Goal: Task Accomplishment & Management: Complete application form

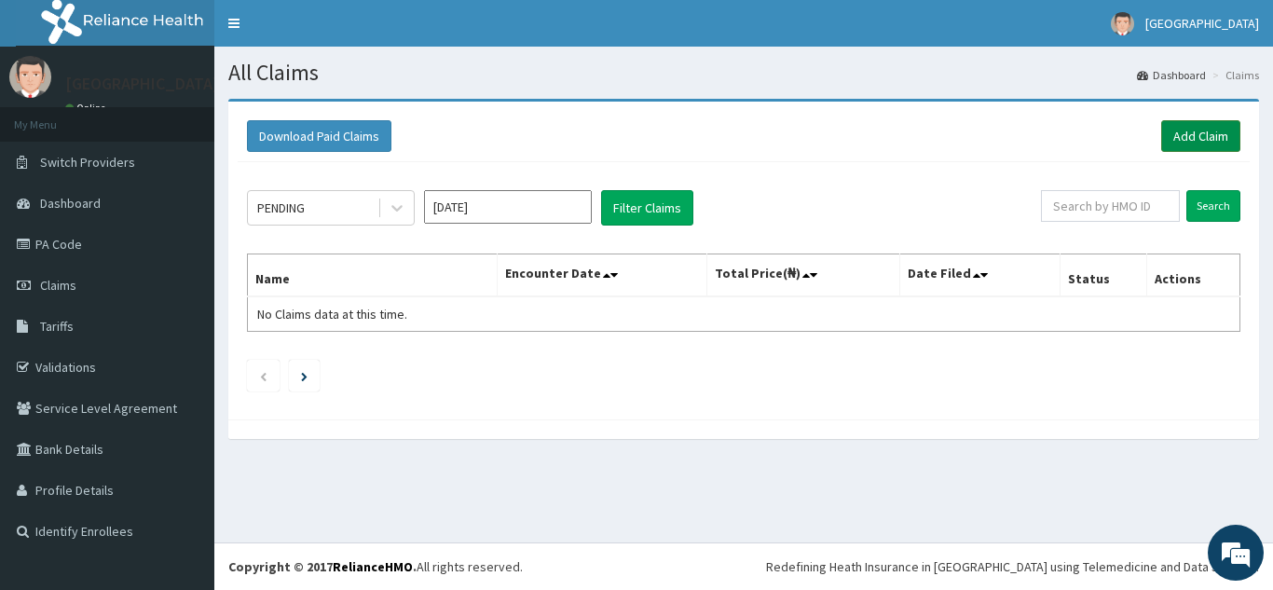
click at [1198, 132] on link "Add Claim" at bounding box center [1200, 136] width 79 height 32
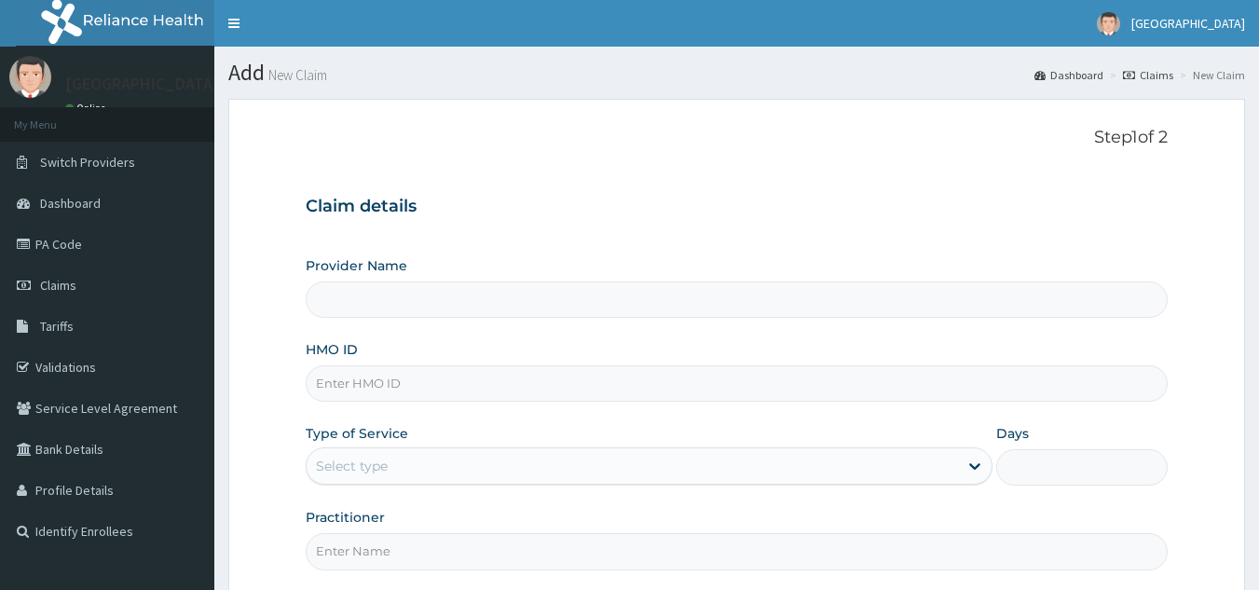
type input "[GEOGRAPHIC_DATA]"
click at [335, 392] on input "HMO ID" at bounding box center [737, 383] width 863 height 36
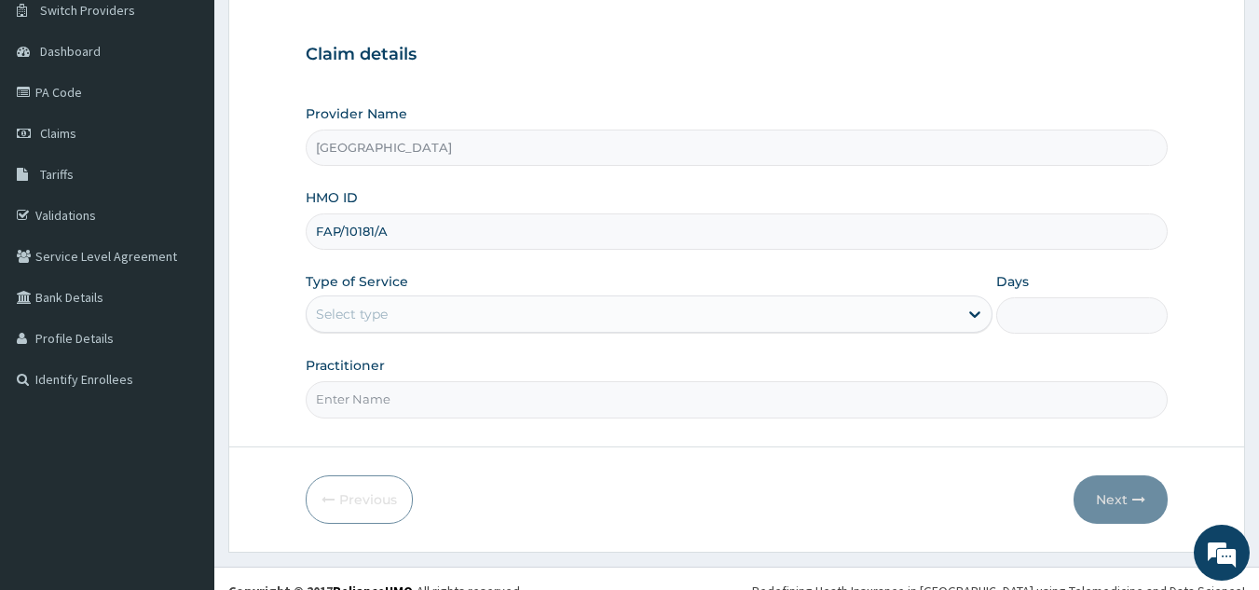
scroll to position [176, 0]
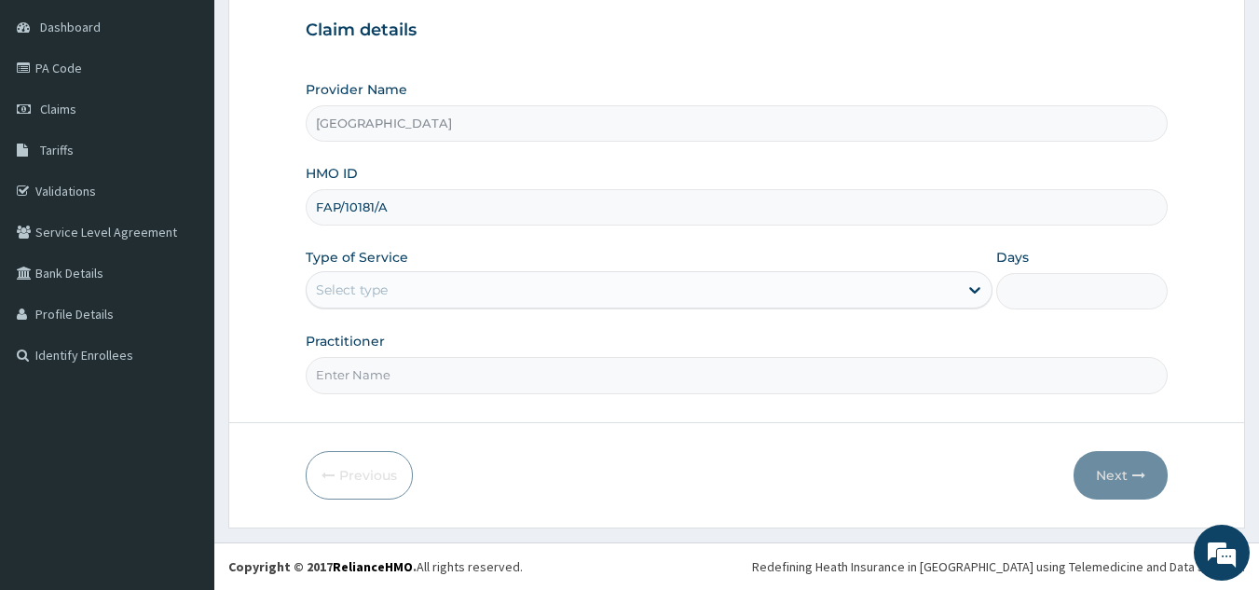
type input "FAP/10181/A"
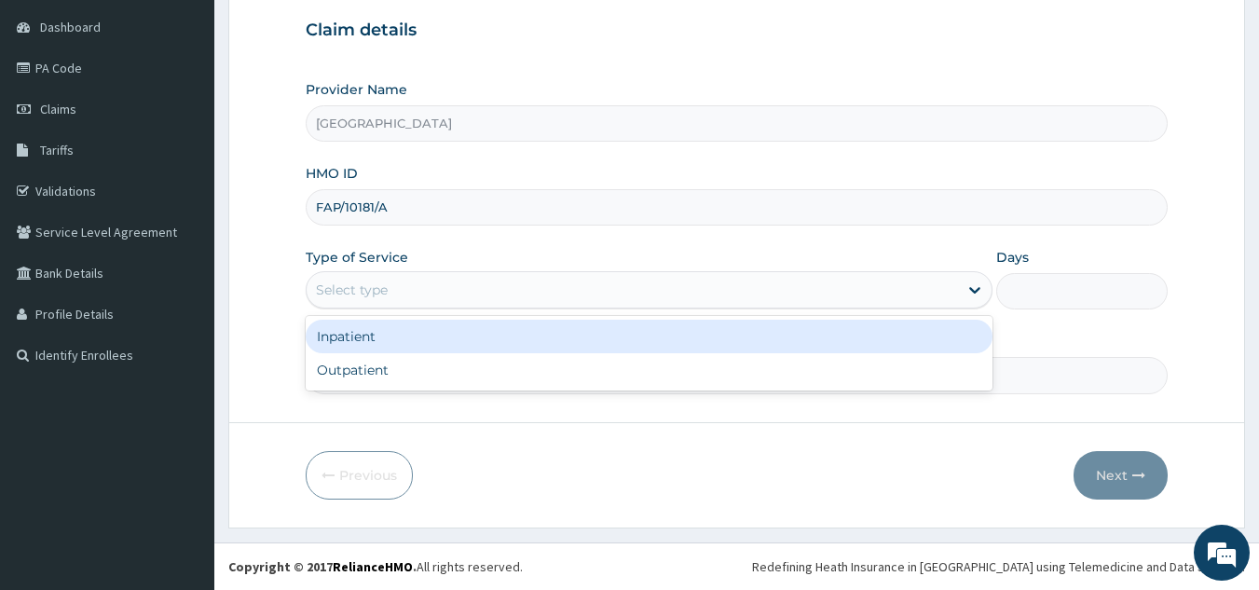
click at [376, 290] on div "Select type" at bounding box center [352, 289] width 72 height 19
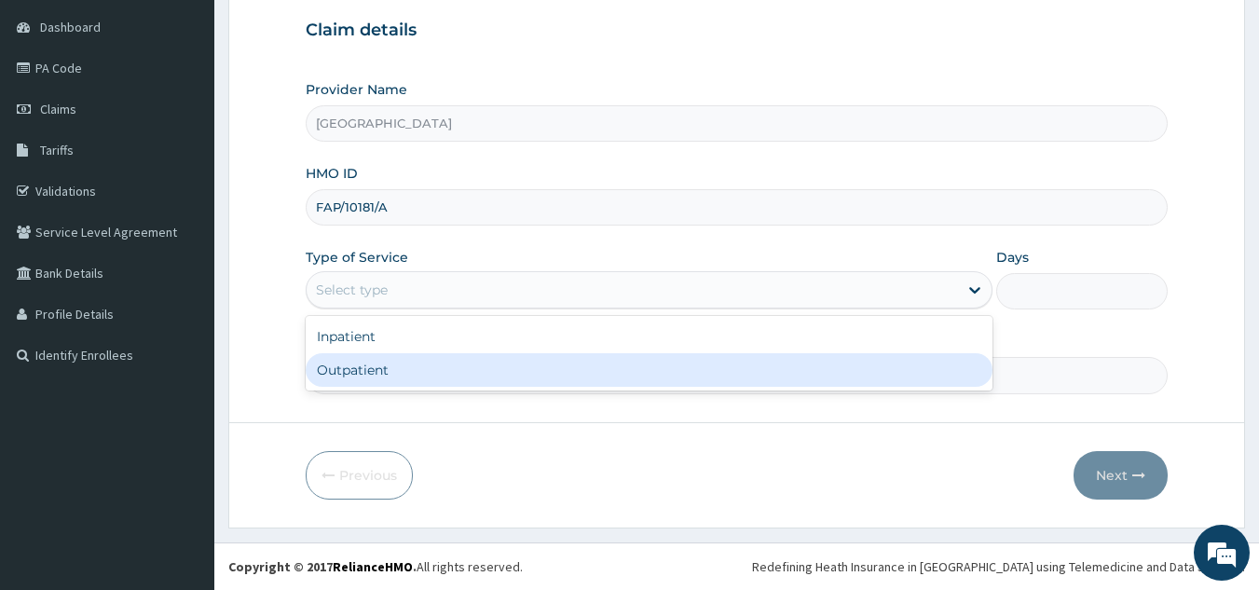
click at [355, 370] on div "Outpatient" at bounding box center [649, 370] width 687 height 34
type input "1"
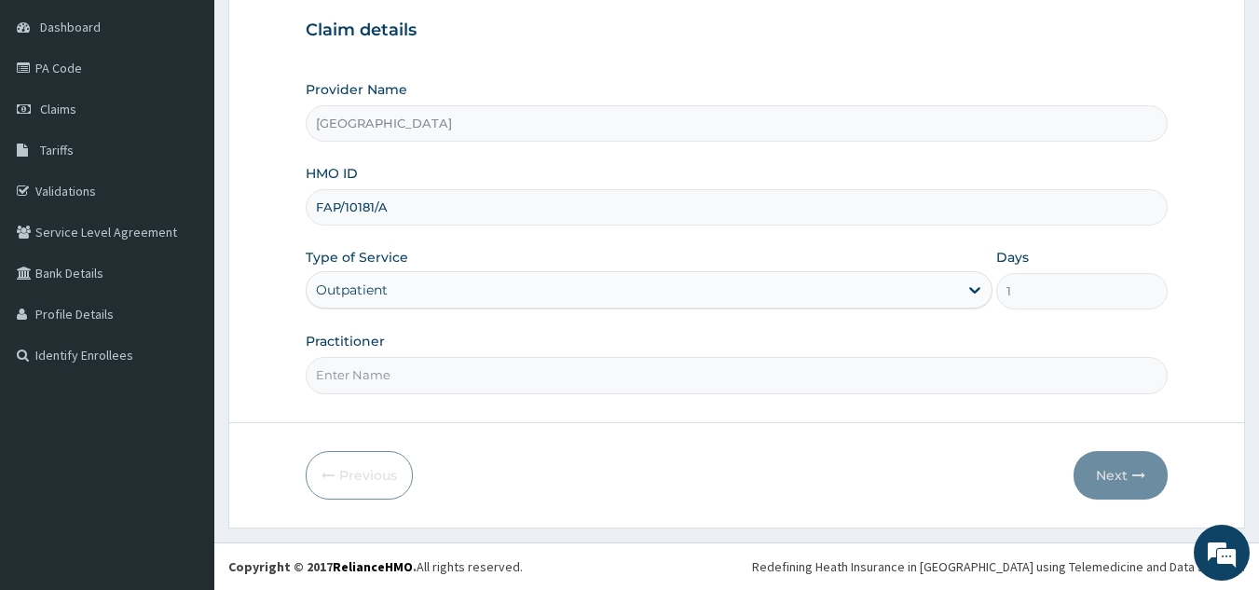
click at [720, 371] on input "Practitioner" at bounding box center [737, 375] width 863 height 36
type input "[PERSON_NAME][GEOGRAPHIC_DATA]"
click at [1125, 471] on button "Next" at bounding box center [1120, 475] width 94 height 48
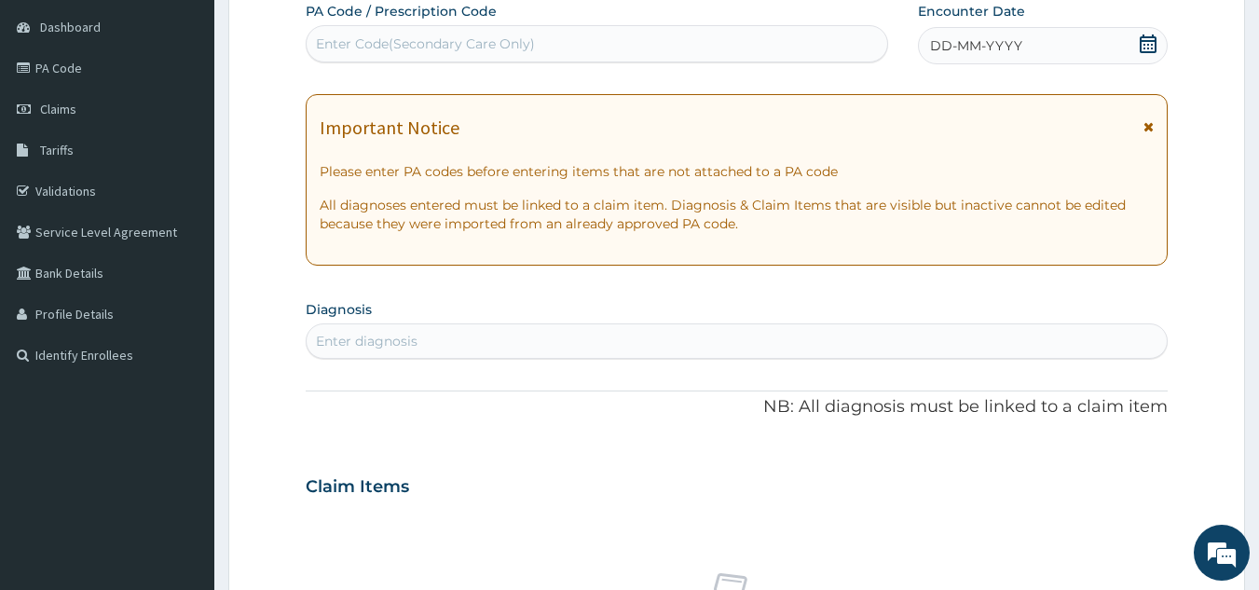
click at [1145, 39] on icon at bounding box center [1147, 43] width 19 height 19
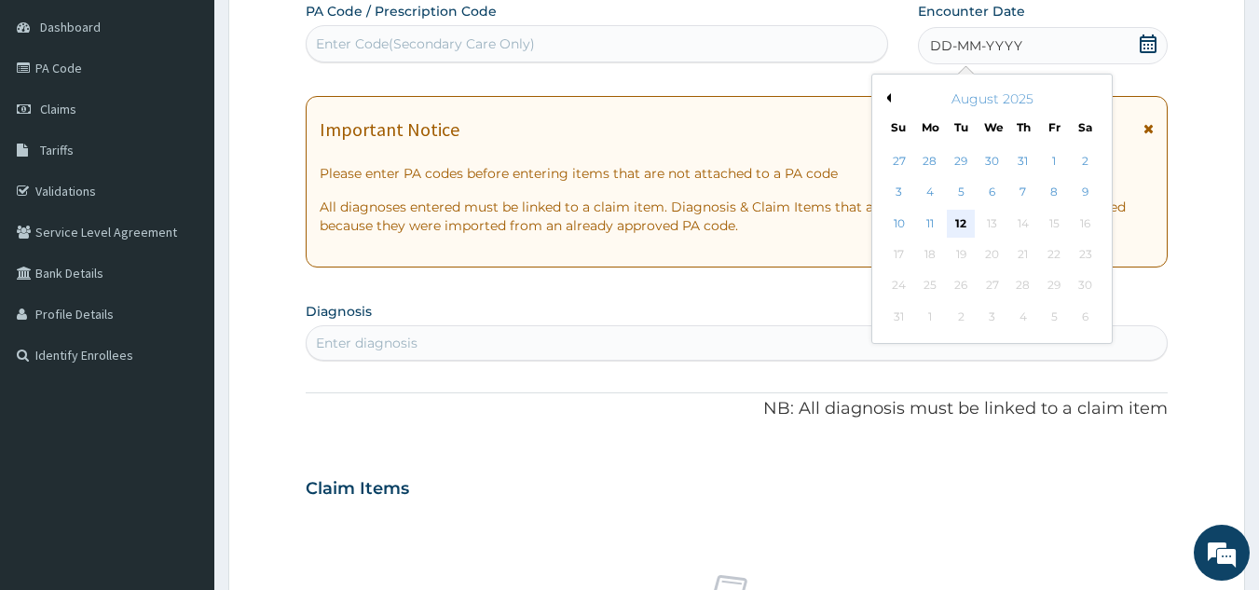
click at [963, 223] on div "12" at bounding box center [961, 224] width 28 height 28
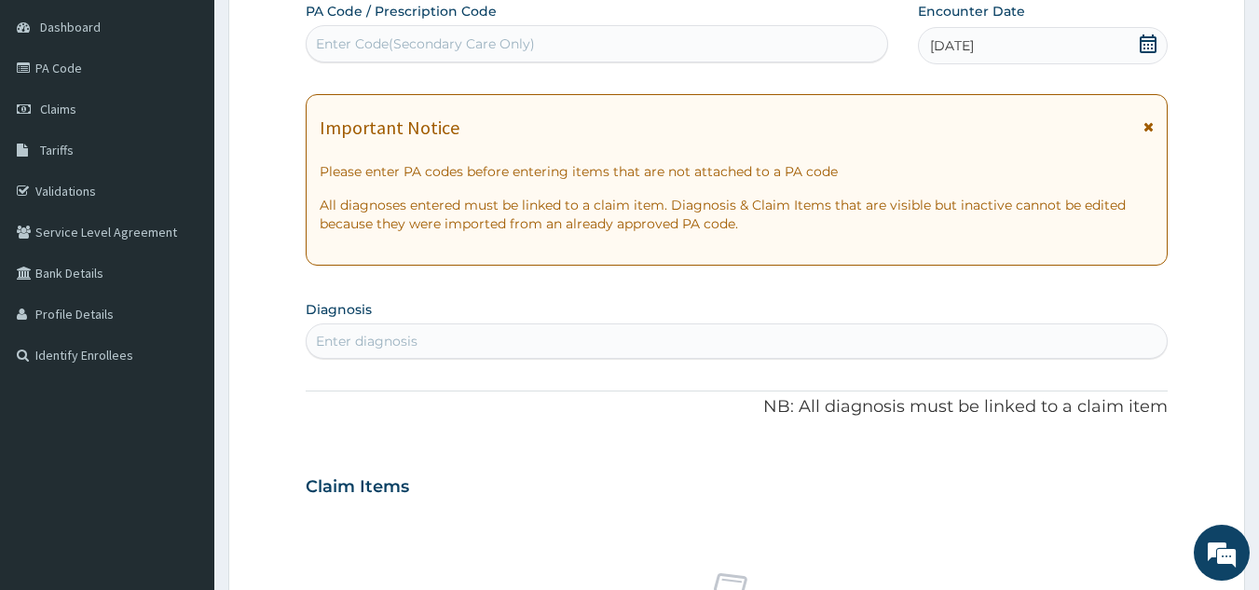
click at [391, 333] on div "Enter diagnosis" at bounding box center [367, 341] width 102 height 19
type input "HYPERTENSIV"
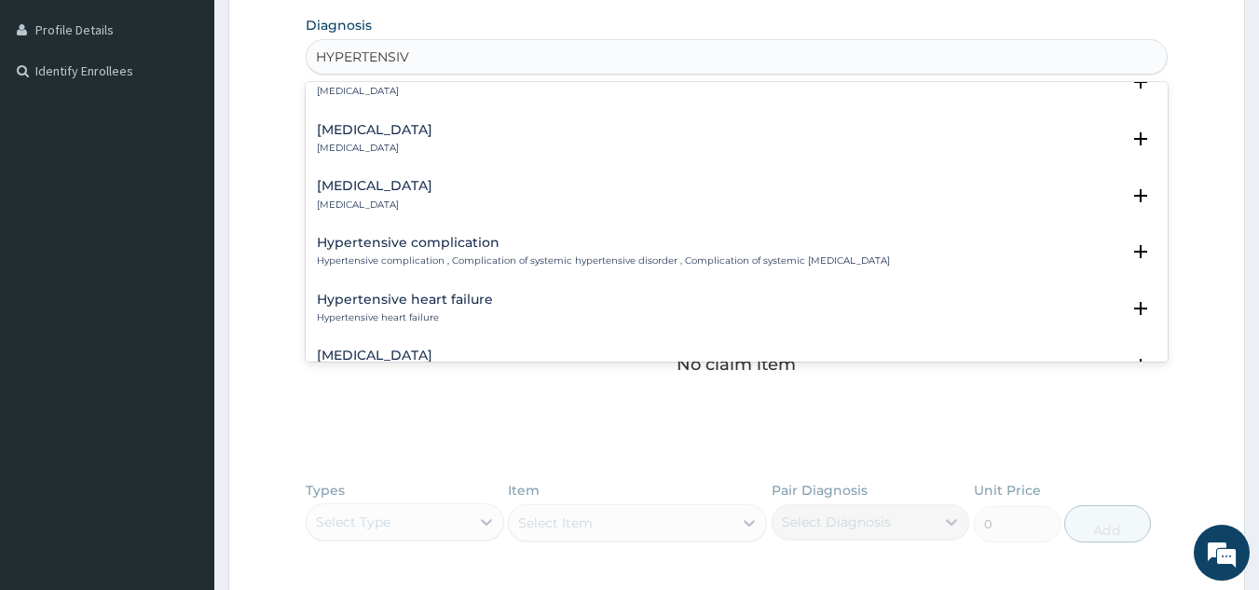
scroll to position [261, 0]
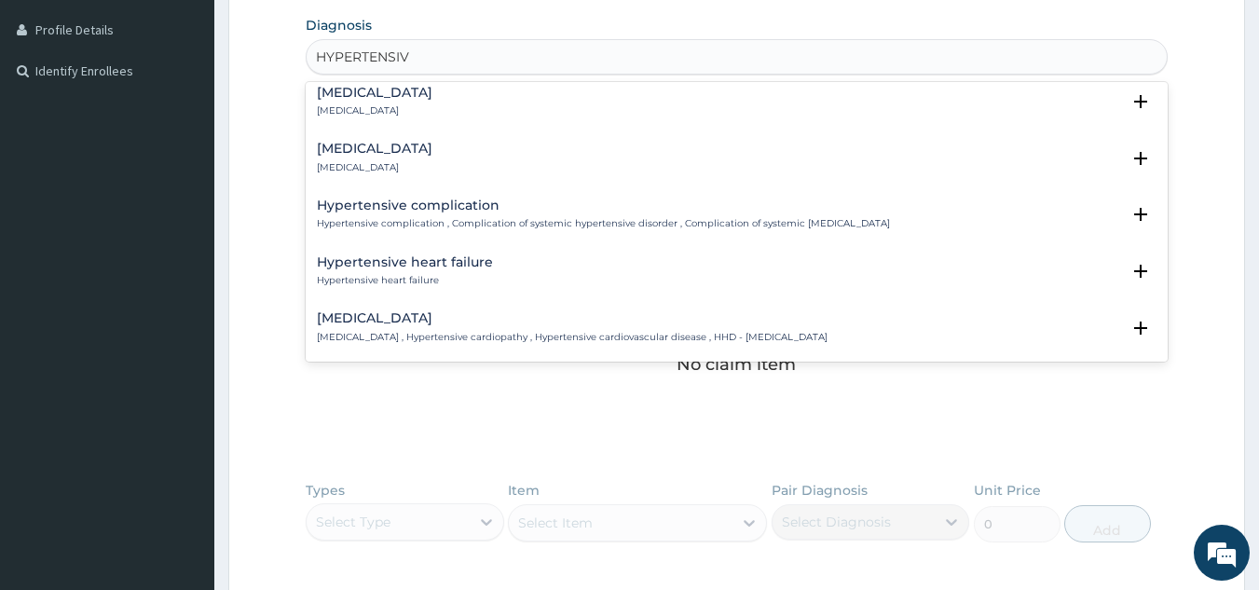
click at [451, 311] on h4 "[MEDICAL_DATA]" at bounding box center [572, 318] width 511 height 14
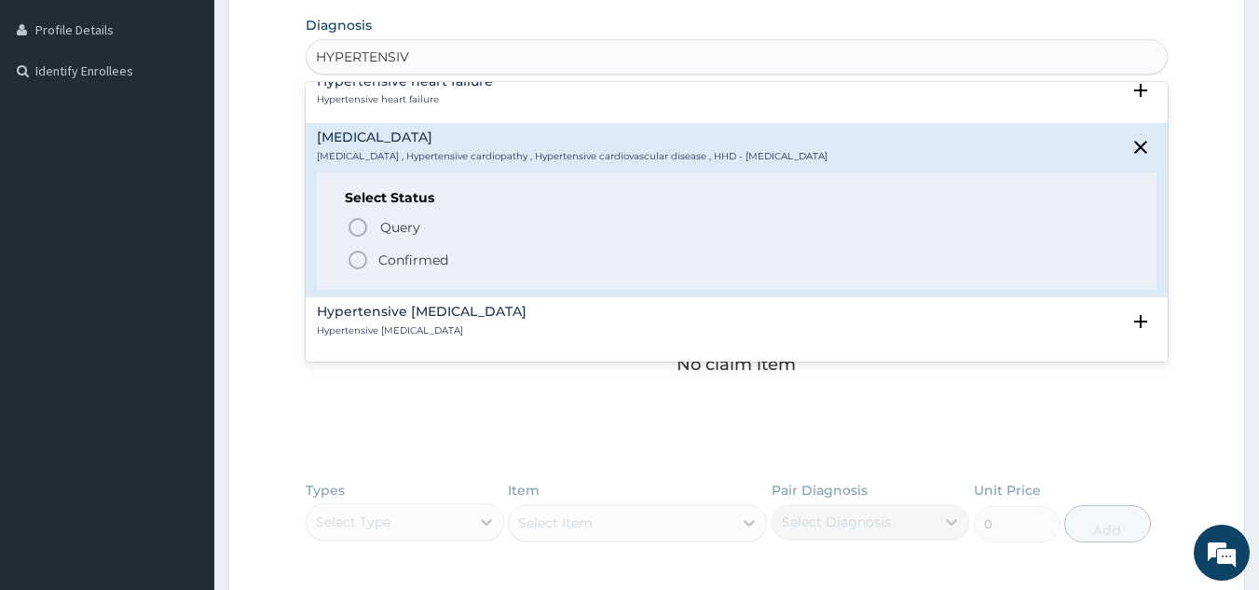
scroll to position [447, 0]
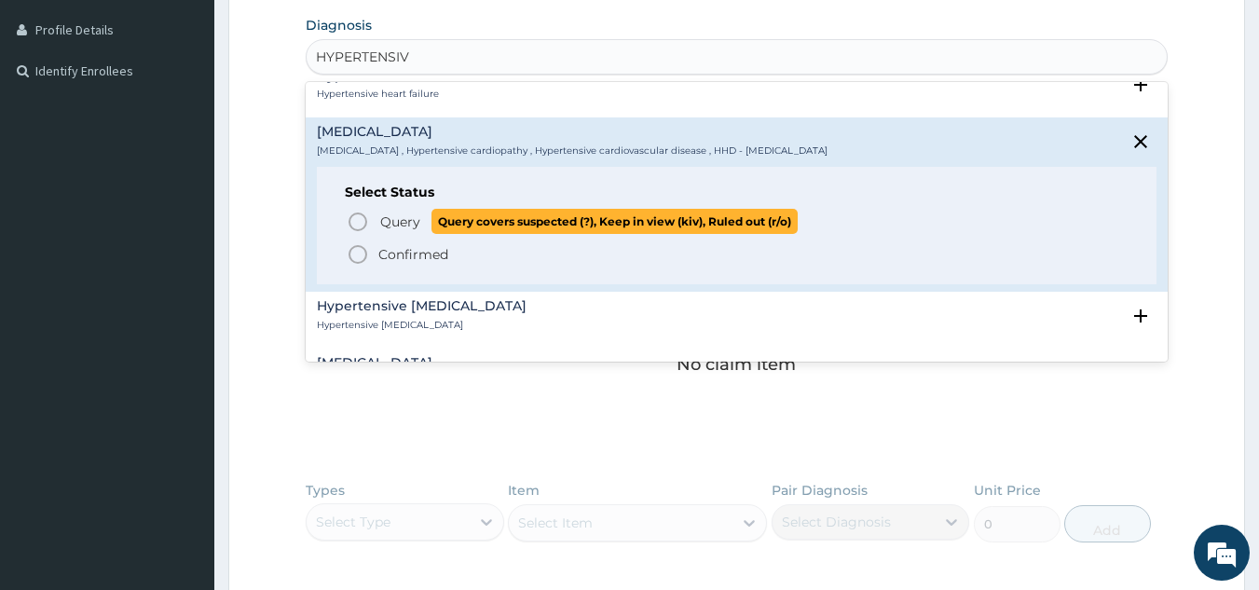
click at [357, 228] on icon "status option query" at bounding box center [358, 222] width 22 height 22
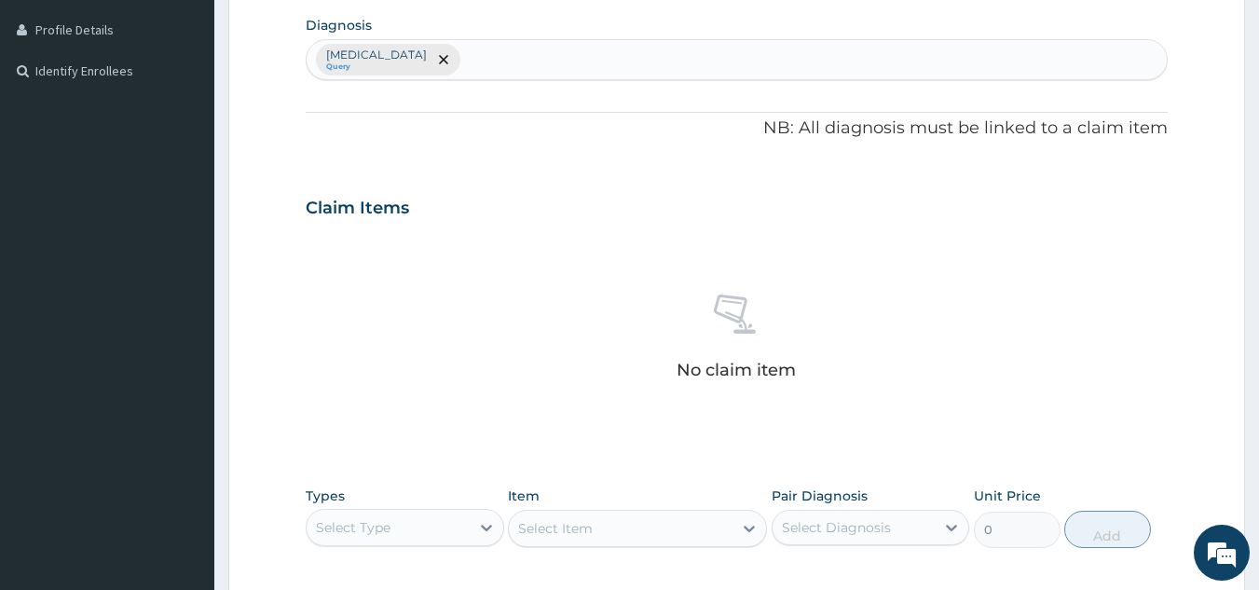
scroll to position [754, 0]
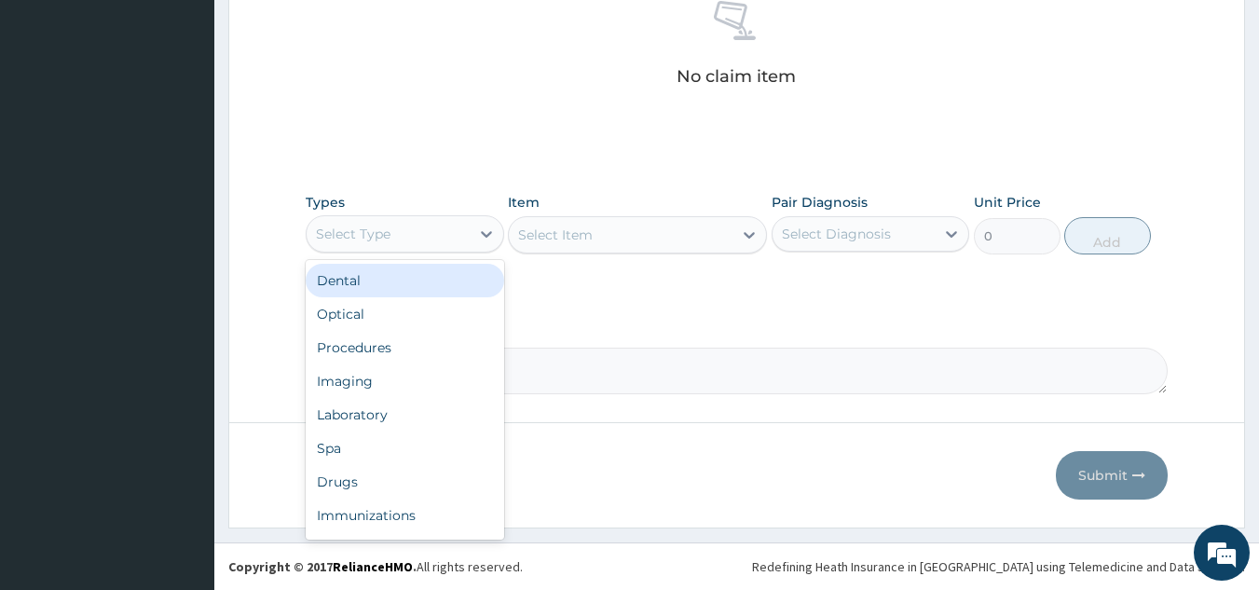
click at [386, 233] on div "Select Type" at bounding box center [353, 234] width 75 height 19
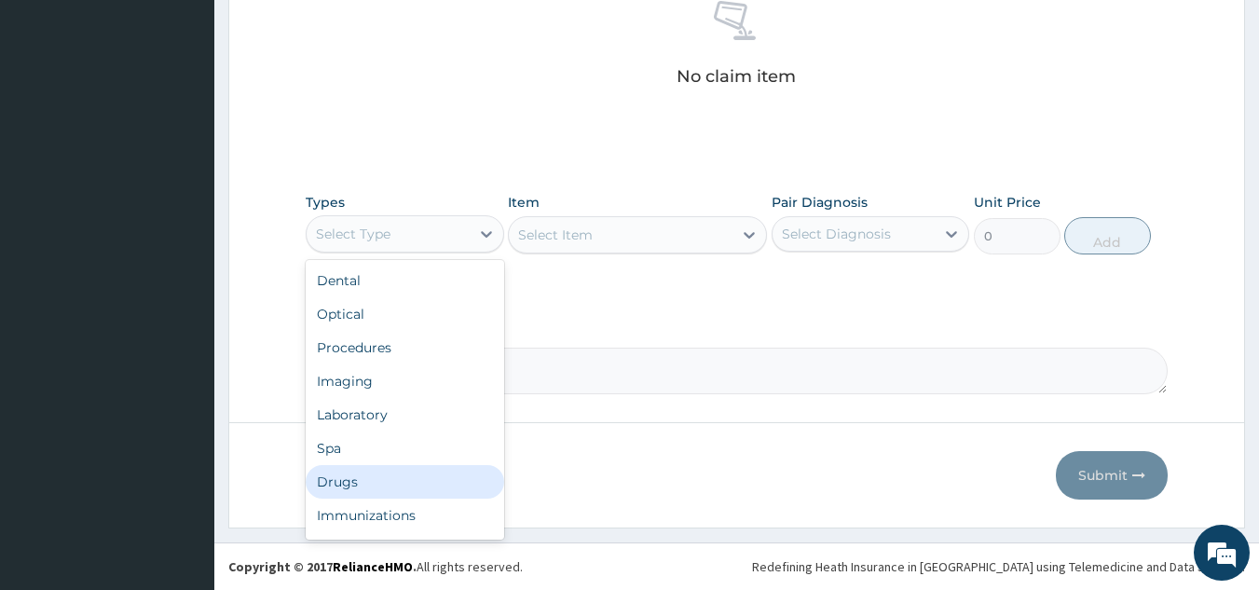
click at [338, 485] on div "Drugs" at bounding box center [405, 482] width 198 height 34
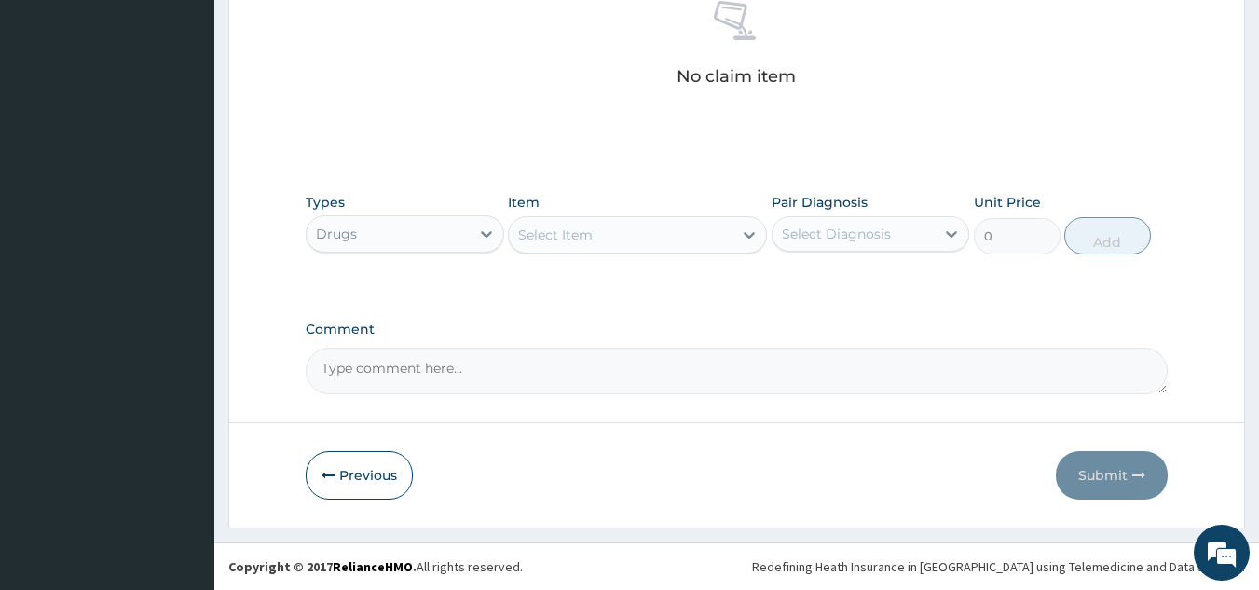
click at [620, 220] on div "Select Item" at bounding box center [621, 235] width 224 height 30
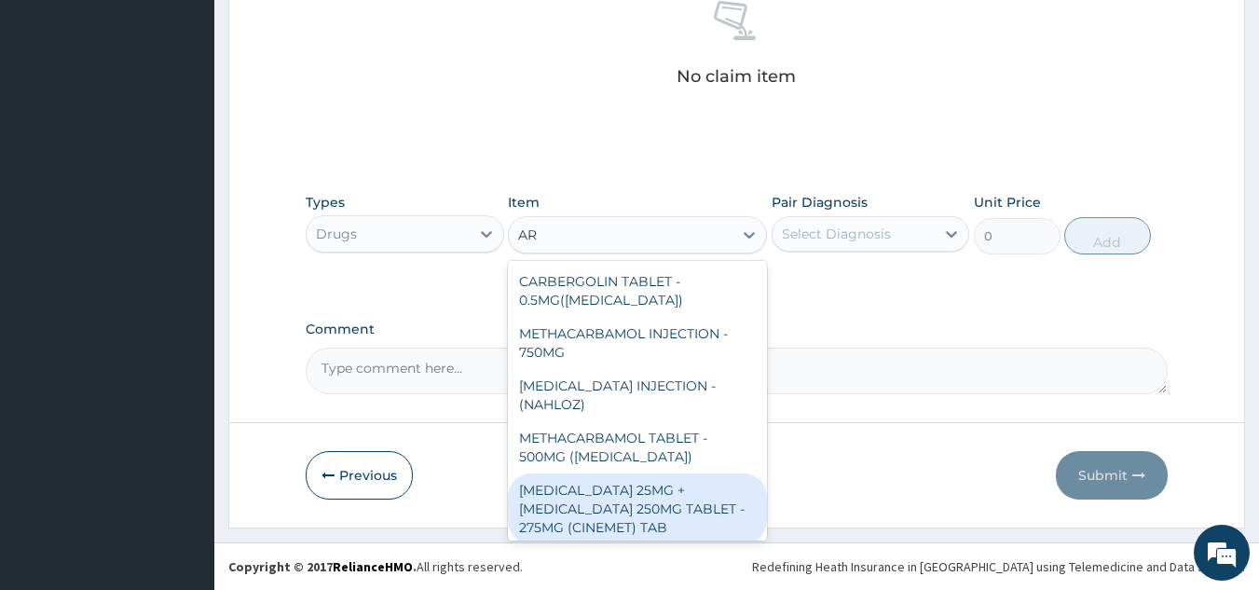
type input "A"
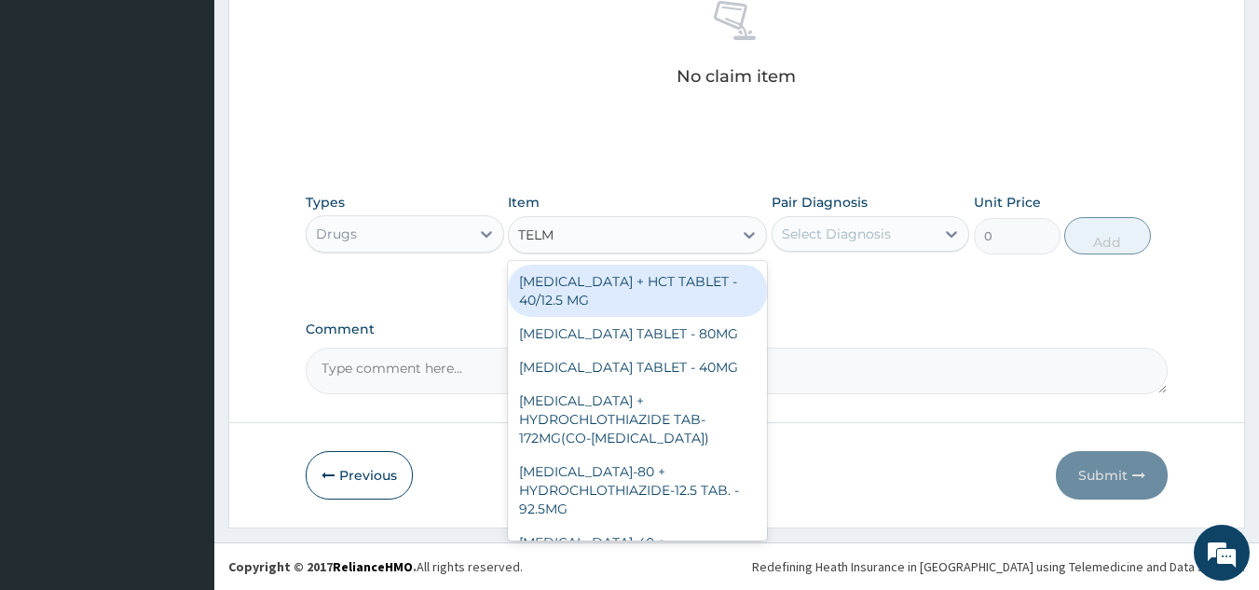
type input "TELMI"
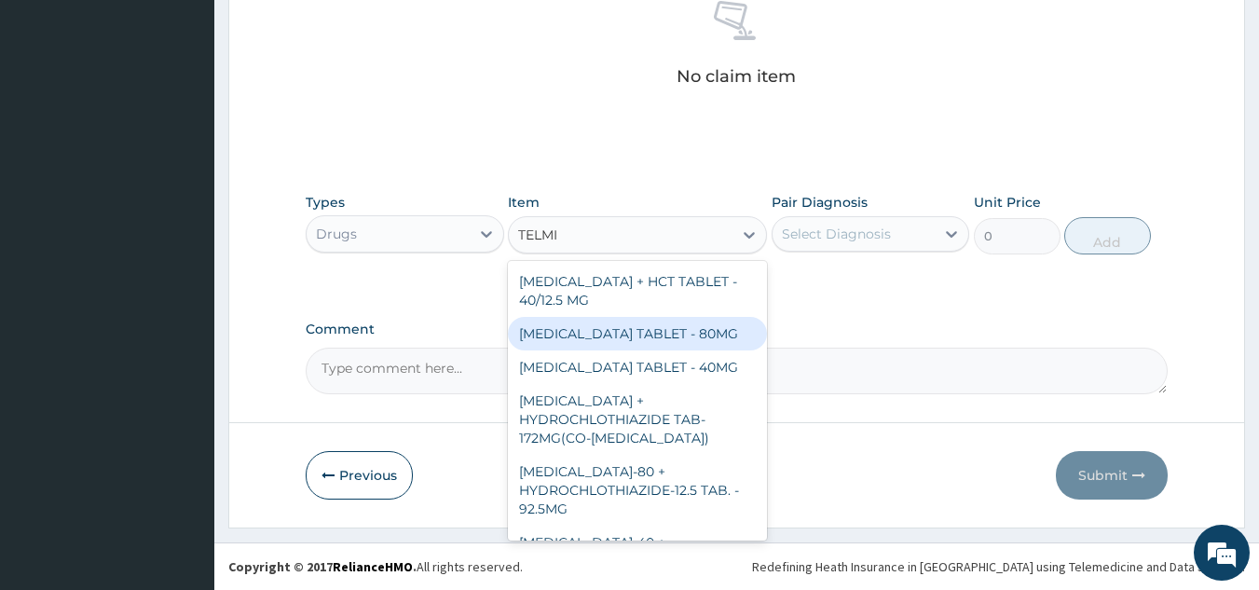
click at [606, 331] on div "[MEDICAL_DATA] TABLET - 80MG" at bounding box center [637, 334] width 259 height 34
type input "196"
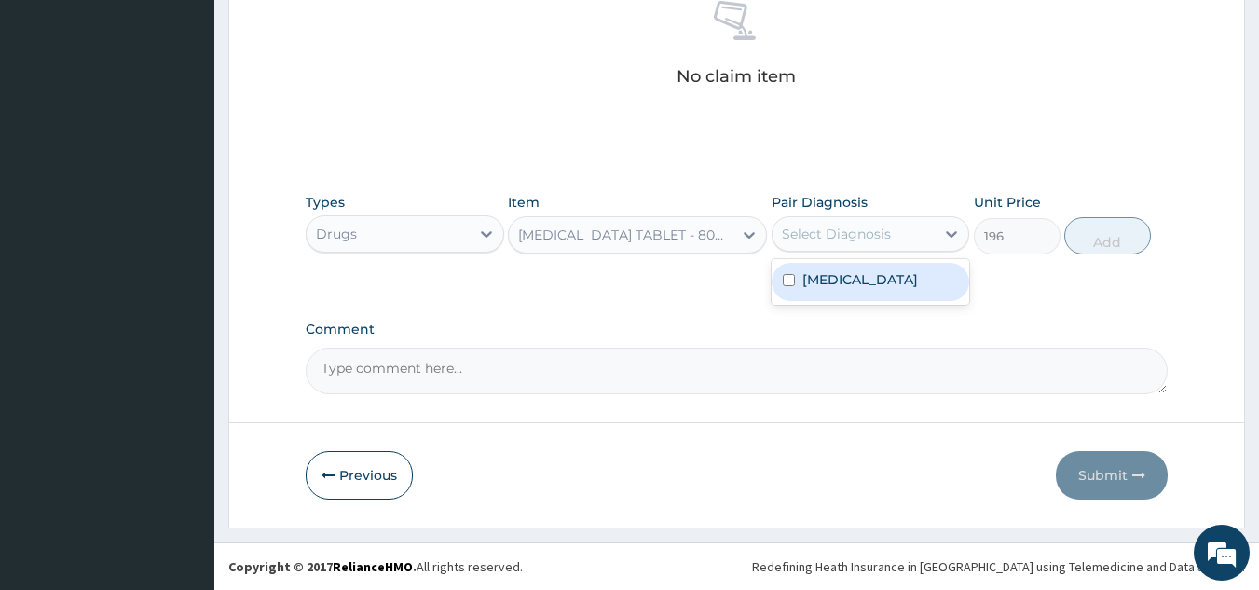
click at [815, 238] on div "Select Diagnosis" at bounding box center [836, 234] width 109 height 19
click at [802, 289] on label "[MEDICAL_DATA]" at bounding box center [860, 279] width 116 height 19
checkbox input "true"
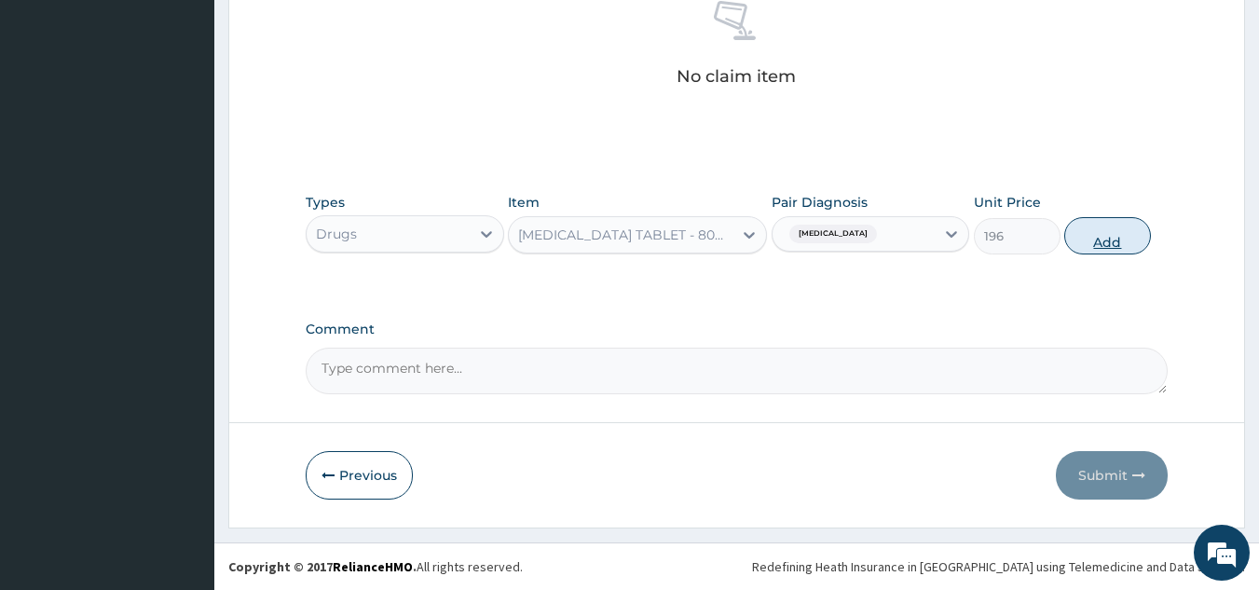
click at [1108, 236] on button "Add" at bounding box center [1107, 235] width 87 height 37
type input "0"
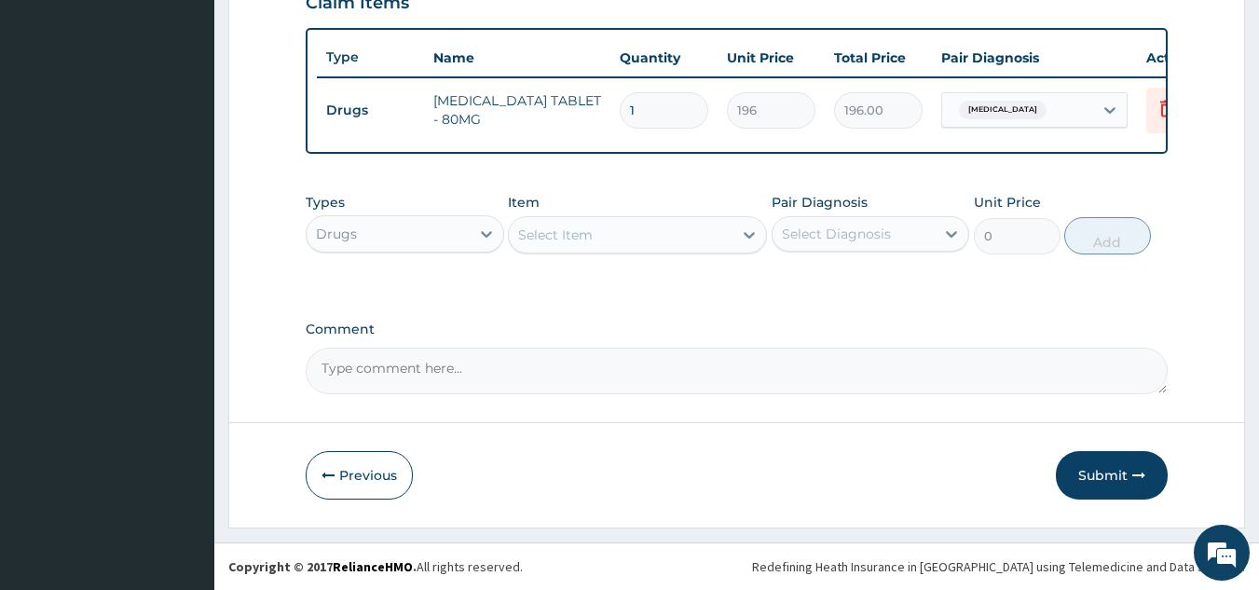
drag, startPoint x: 653, startPoint y: 94, endPoint x: 606, endPoint y: 98, distance: 47.7
click at [606, 98] on tr "Drugs [MEDICAL_DATA] TABLET - 80MG 1 196 196.00 [MEDICAL_DATA] Delete" at bounding box center [773, 110] width 913 height 64
type input "3"
type input "588.00"
type input "30"
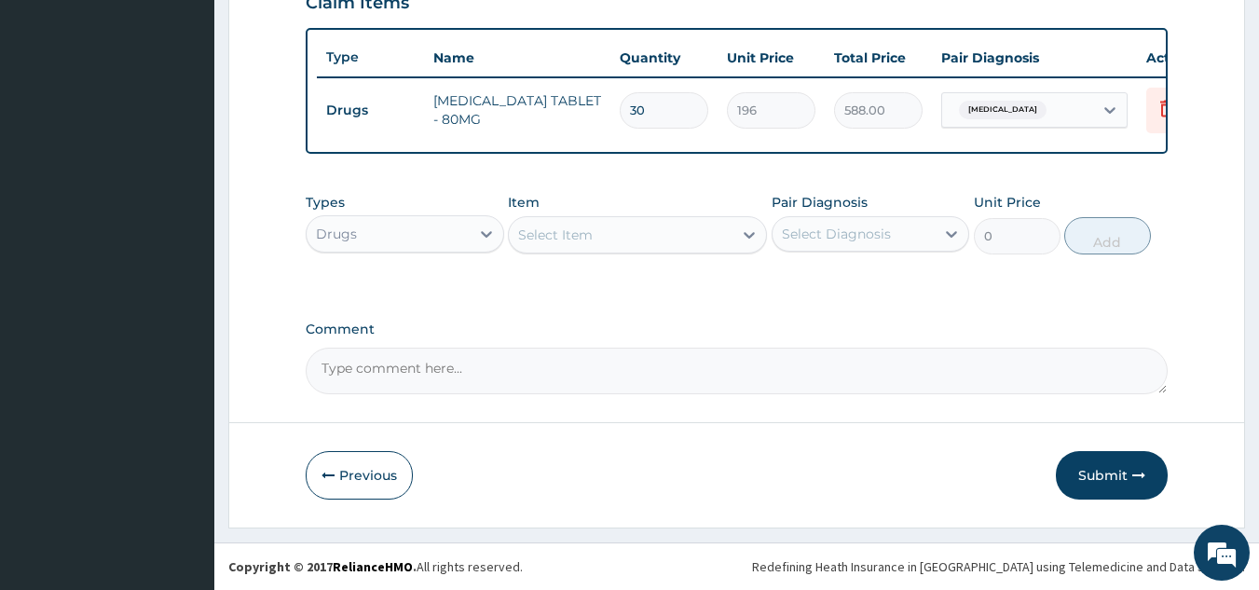
type input "5880.00"
type input "30"
click at [560, 234] on div "Select Item" at bounding box center [555, 234] width 75 height 19
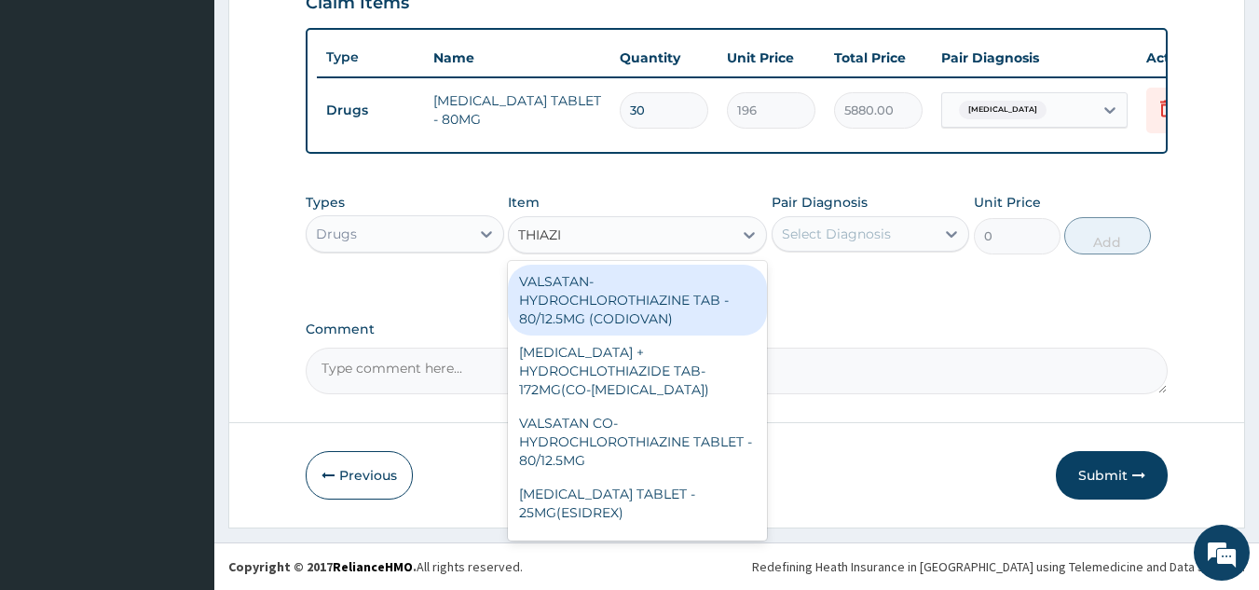
type input "THIAZID"
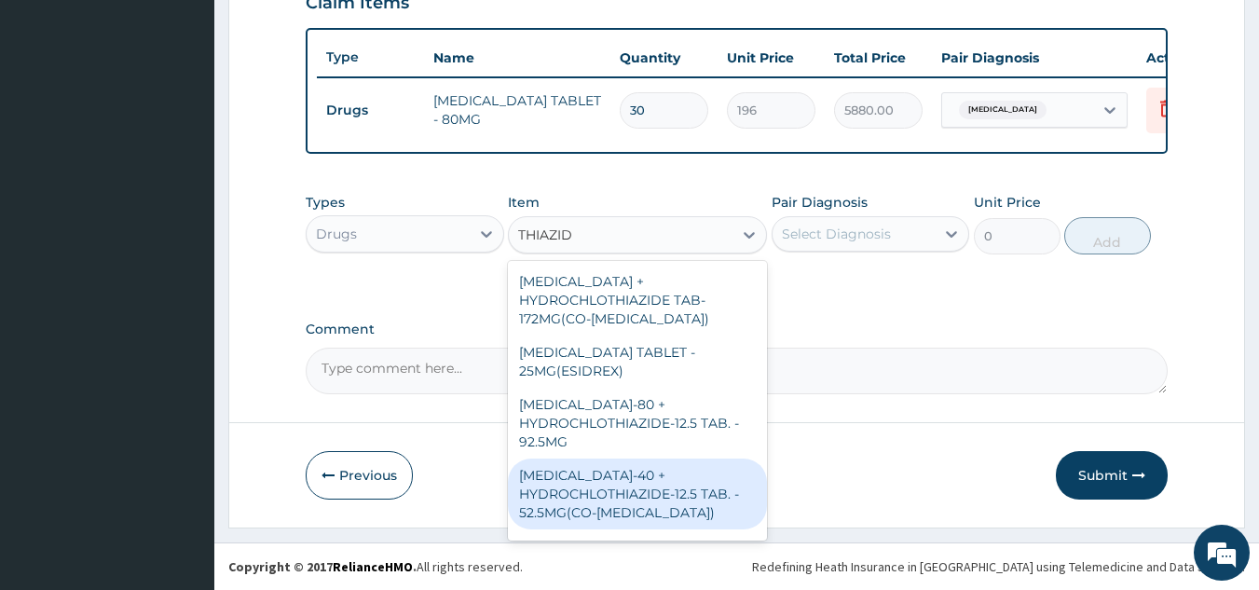
click at [567, 485] on div "[MEDICAL_DATA]-40 + HYDROCHLOTHIAZIDE-12.5 TAB. - 52.5MG(CO-[MEDICAL_DATA])" at bounding box center [637, 493] width 259 height 71
type input "1120"
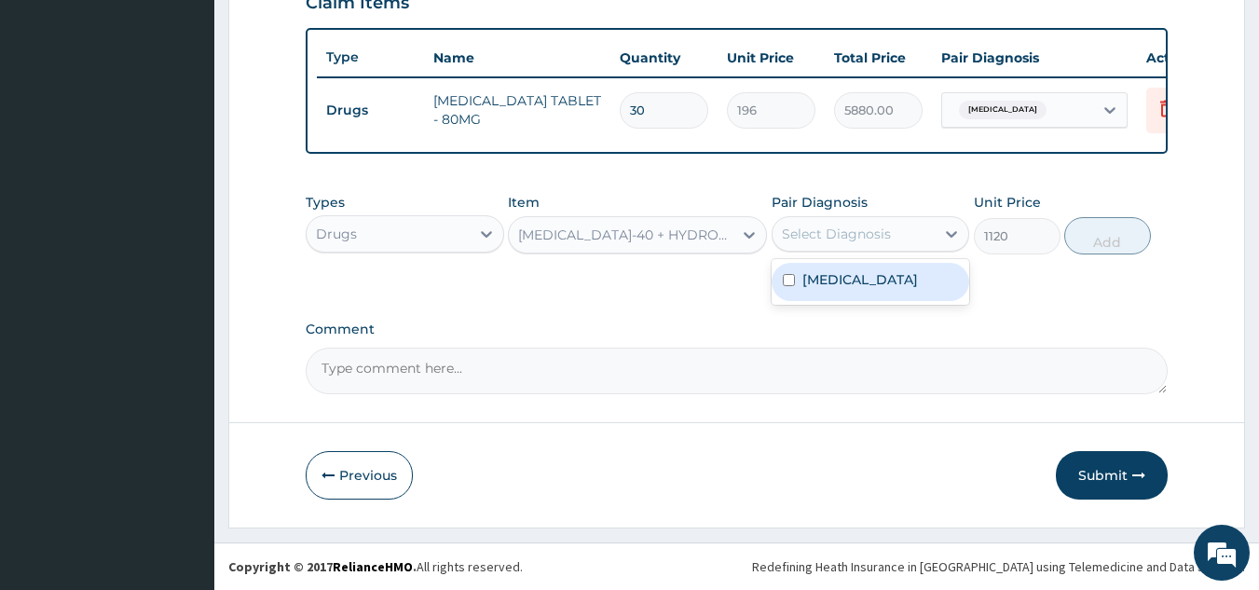
click at [820, 238] on div "Select Diagnosis" at bounding box center [836, 234] width 109 height 19
click at [802, 289] on label "[MEDICAL_DATA]" at bounding box center [860, 279] width 116 height 19
checkbox input "true"
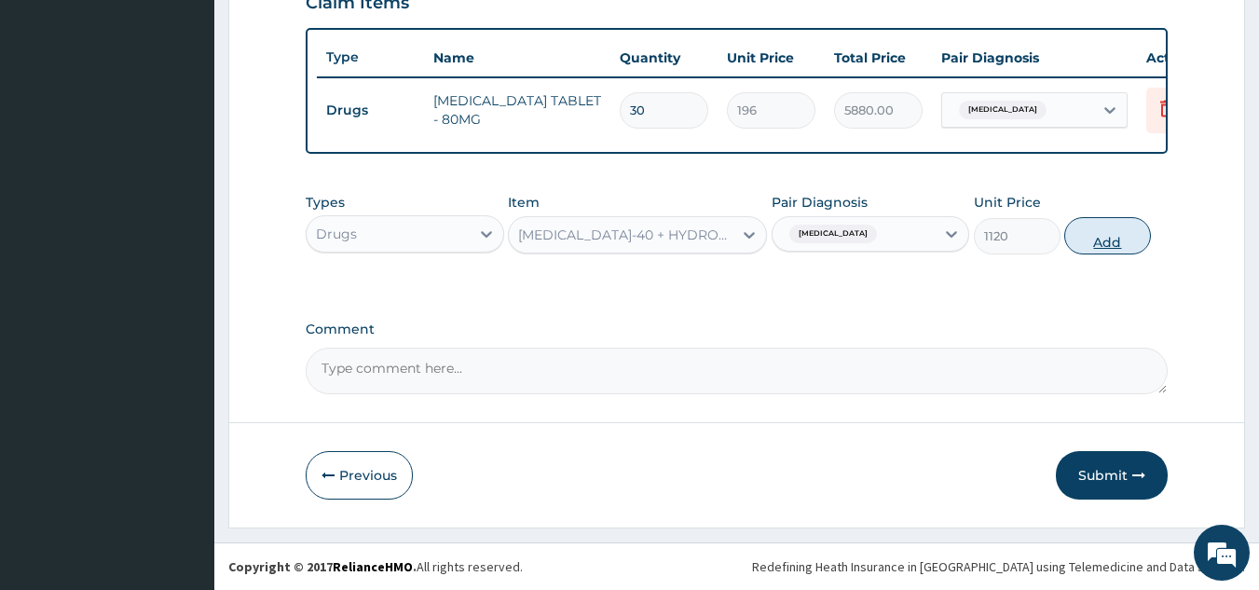
click at [1111, 231] on button "Add" at bounding box center [1107, 235] width 87 height 37
type input "0"
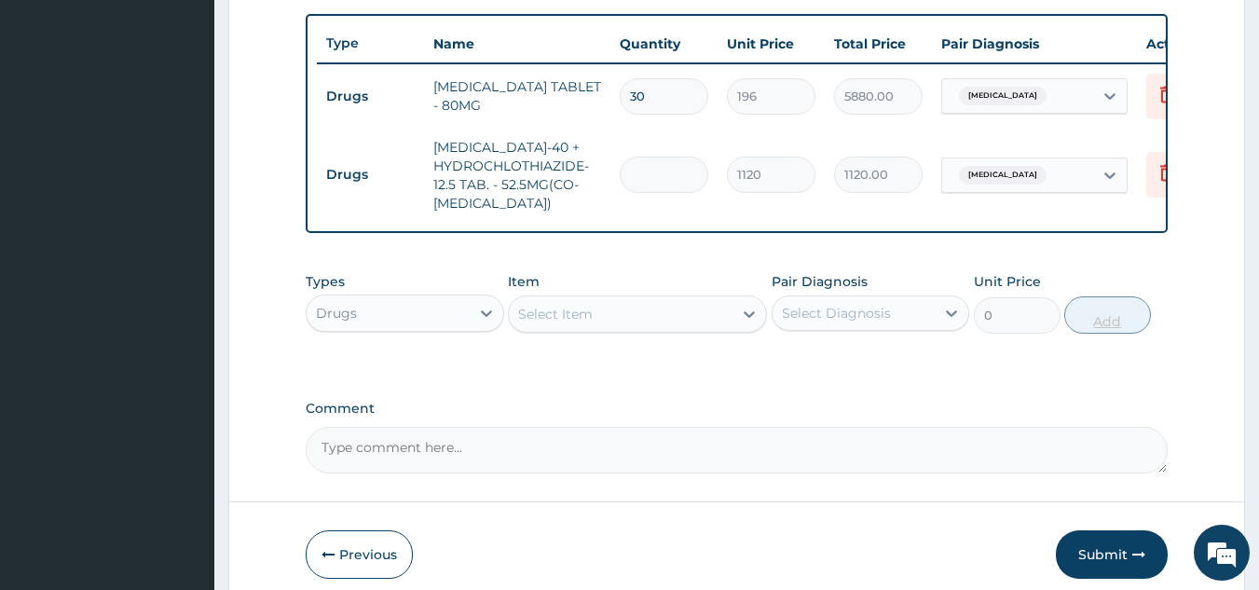
type input "0.00"
type input "3"
type input "3360.00"
type input "30"
type input "33600.00"
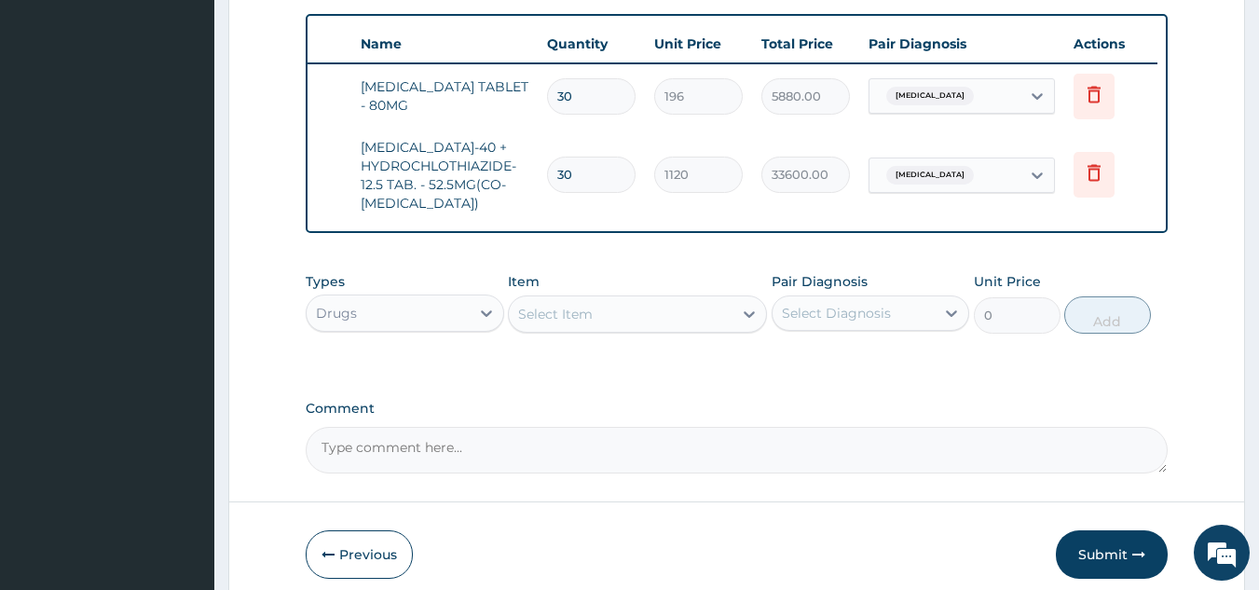
scroll to position [0, 0]
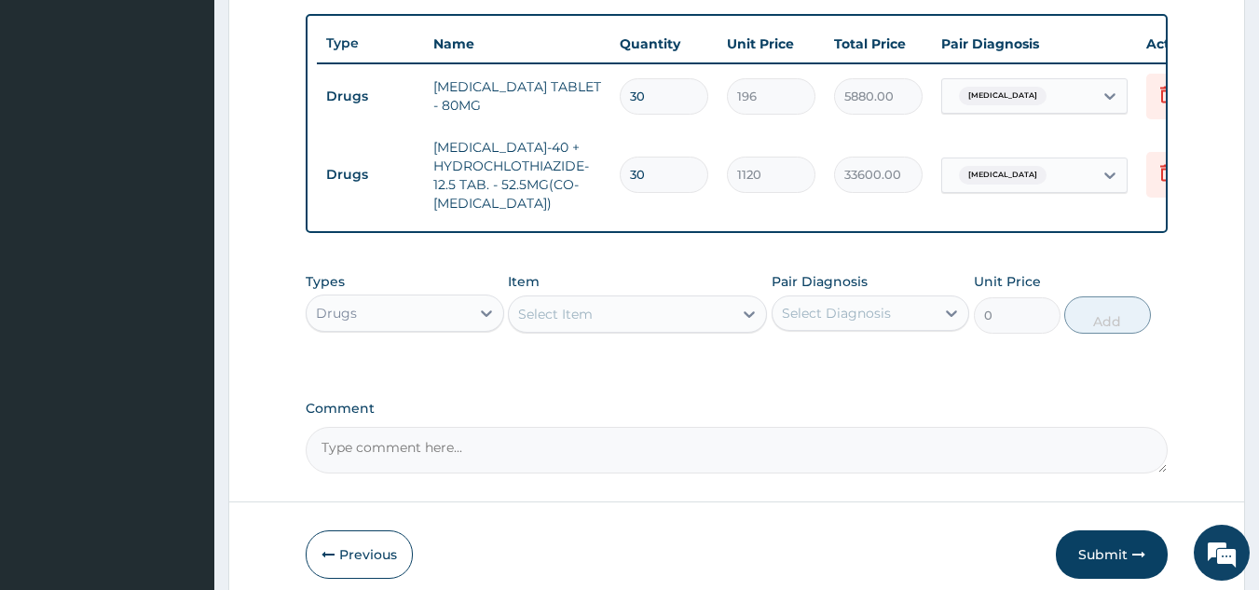
type input "30"
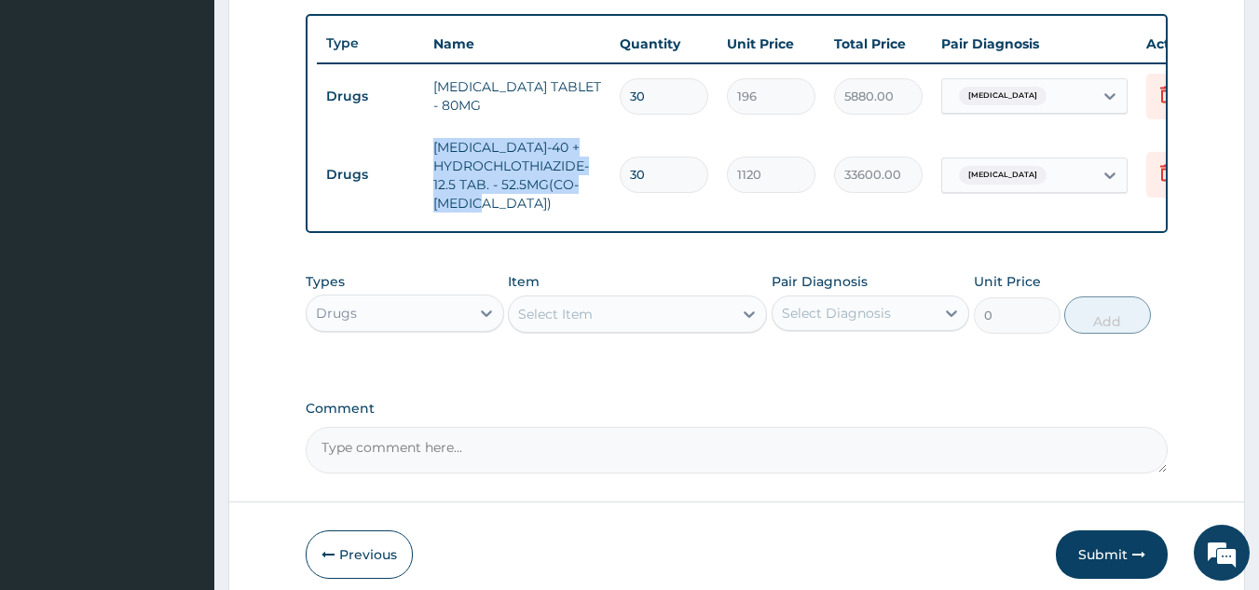
drag, startPoint x: 436, startPoint y: 147, endPoint x: 503, endPoint y: 202, distance: 86.7
click at [503, 202] on td "[MEDICAL_DATA]-40 + HYDROCHLOTHIAZIDE-12.5 TAB. - 52.5MG(CO-[MEDICAL_DATA])" at bounding box center [517, 175] width 186 height 93
copy td "[MEDICAL_DATA]-40 + HYDROCHLOTHIAZIDE-12.5 TAB. - 52.5MG(CO-[MEDICAL_DATA])"
